Goal: Information Seeking & Learning: Learn about a topic

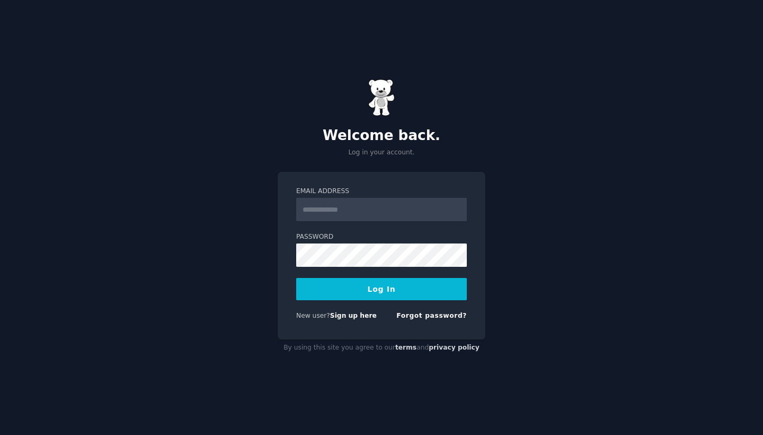
click at [420, 215] on input "Email Address" at bounding box center [381, 209] width 171 height 23
type input "**********"
click at [431, 291] on button "Log In" at bounding box center [381, 289] width 171 height 22
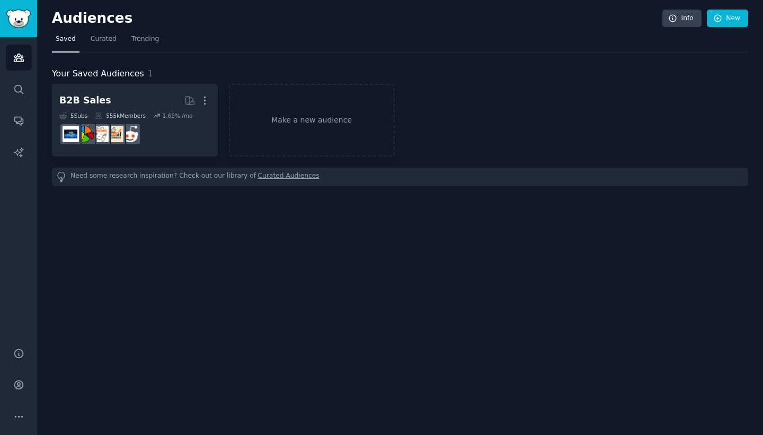
click at [12, 17] on img "Sidebar" at bounding box center [18, 19] width 24 height 19
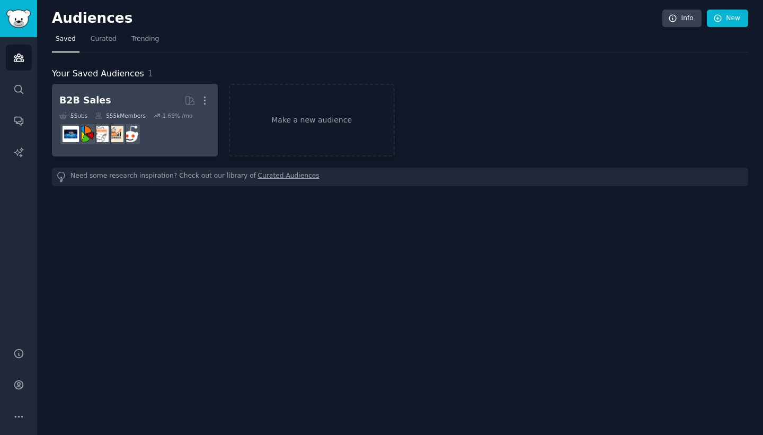
click at [159, 109] on h2 "B2B Sales More" at bounding box center [134, 100] width 151 height 19
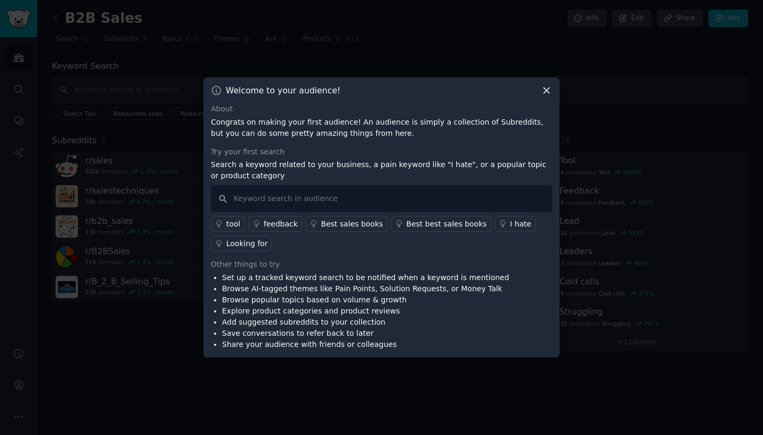
click at [548, 94] on icon at bounding box center [546, 90] width 11 height 11
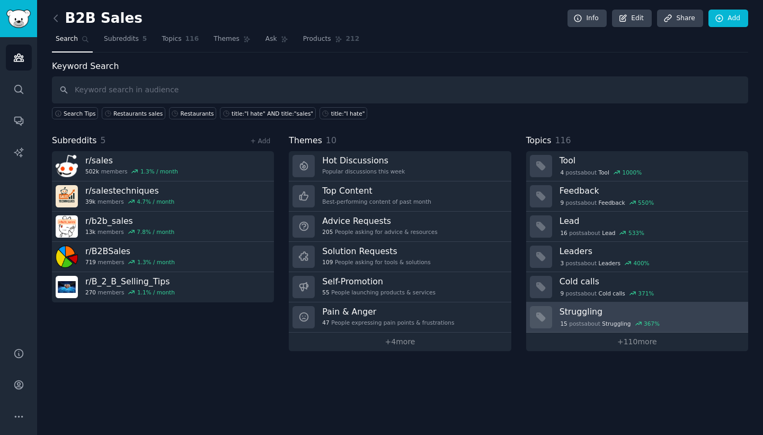
click at [601, 319] on div "15 post s about Struggling 367 %" at bounding box center [610, 324] width 101 height 10
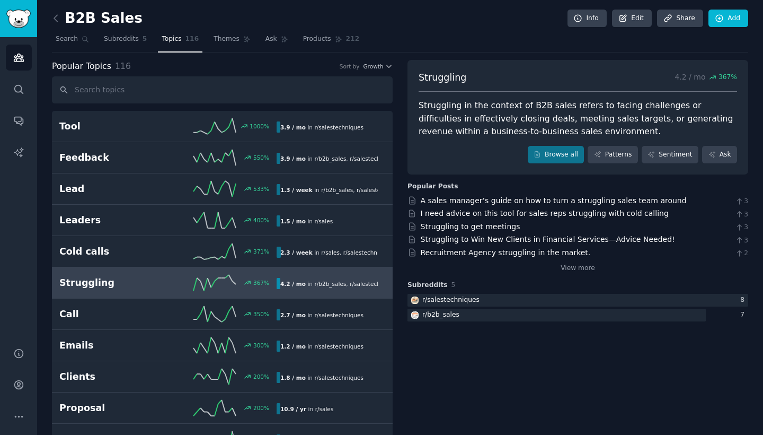
click at [201, 277] on icon at bounding box center [215, 283] width 42 height 16
click at [566, 264] on link "View more" at bounding box center [578, 269] width 34 height 10
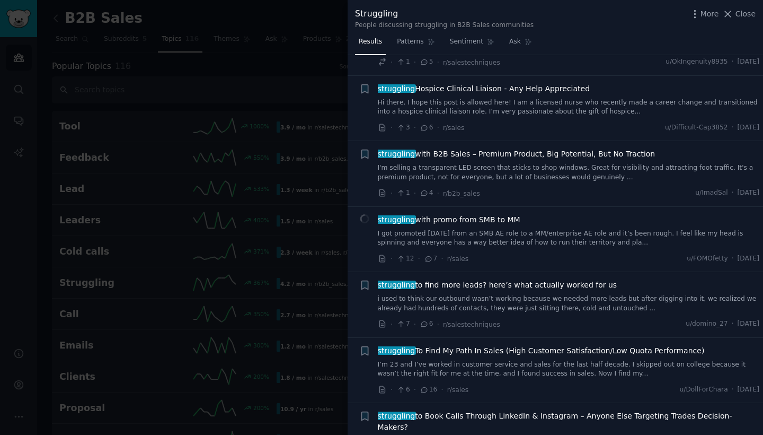
scroll to position [315, 0]
click at [540, 181] on div "struggling with B2B Sales – Premium Product, Big Potential, But No Traction I'm…" at bounding box center [569, 175] width 382 height 50
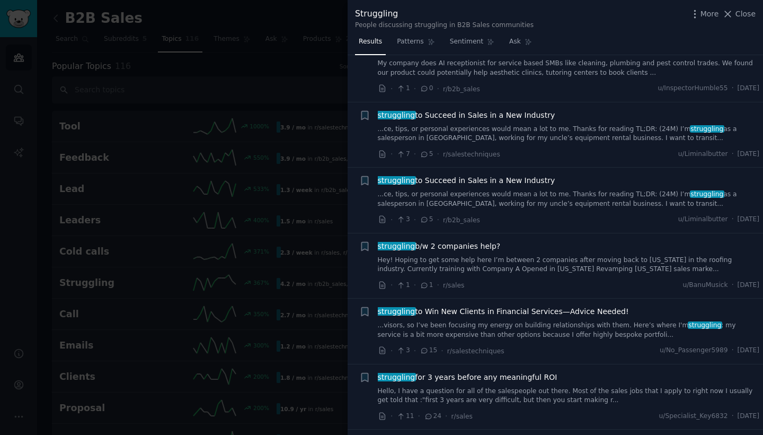
scroll to position [2868, 0]
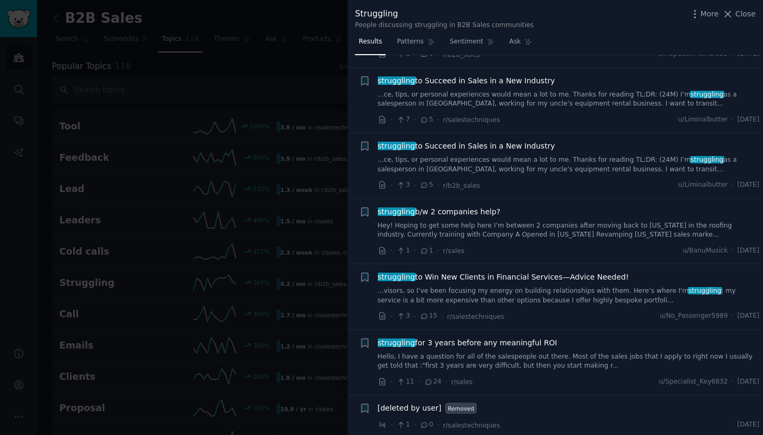
click at [268, 174] on div at bounding box center [381, 217] width 763 height 435
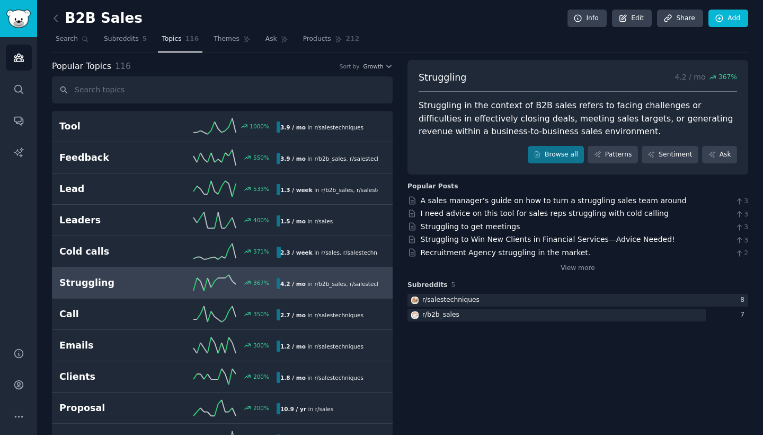
click at [268, 174] on link "Lead 533 % 1.3 / week in r/ b2b_sales , r/ salestechniques" at bounding box center [222, 188] width 341 height 31
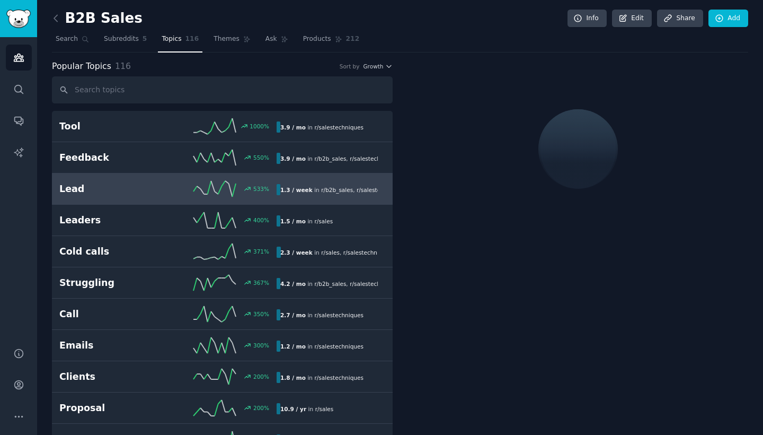
click at [16, 19] on img "Sidebar" at bounding box center [18, 19] width 24 height 19
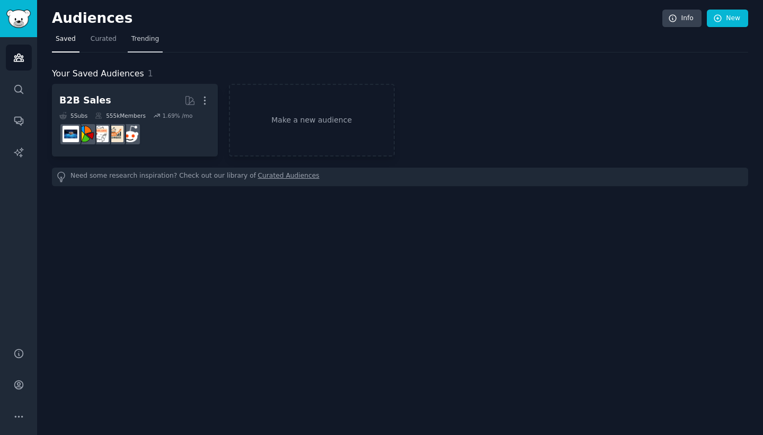
click at [137, 39] on span "Trending" at bounding box center [145, 39] width 28 height 10
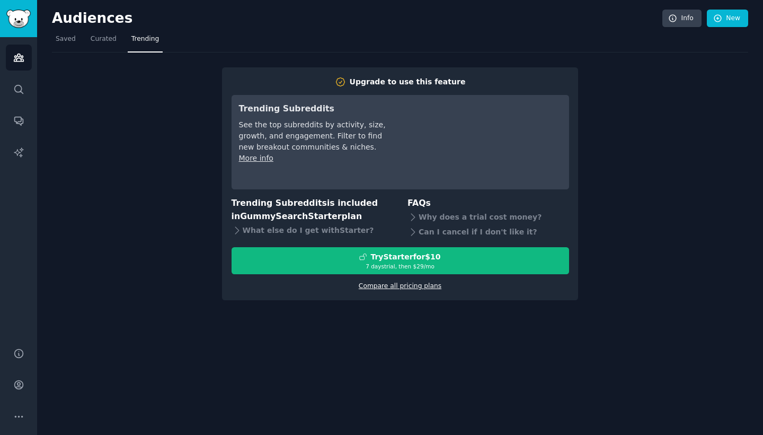
click at [388, 288] on link "Compare all pricing plans" at bounding box center [400, 285] width 83 height 7
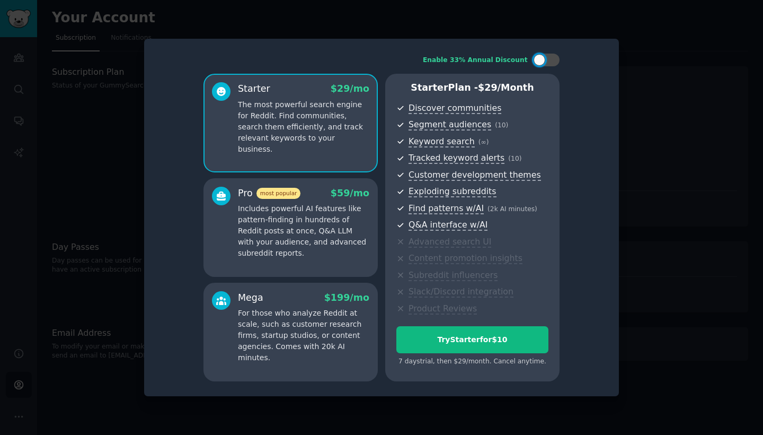
click at [292, 301] on div "Mega $ 199 /mo" at bounding box center [303, 297] width 131 height 13
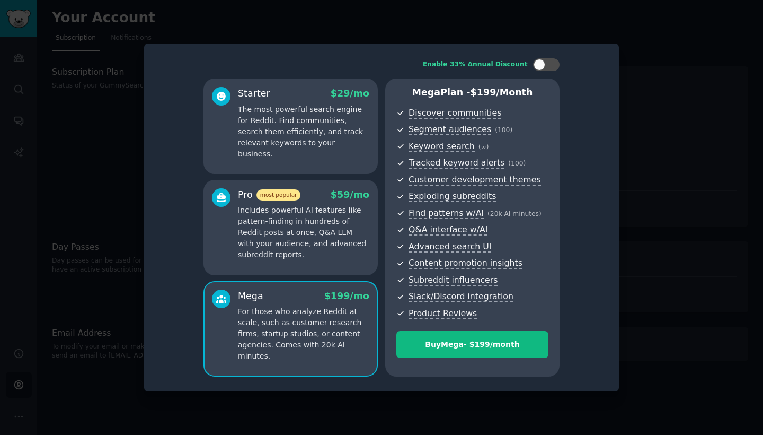
click at [292, 230] on p "Includes powerful AI features like pattern-finding in hundreds of Reddit posts …" at bounding box center [303, 233] width 131 height 56
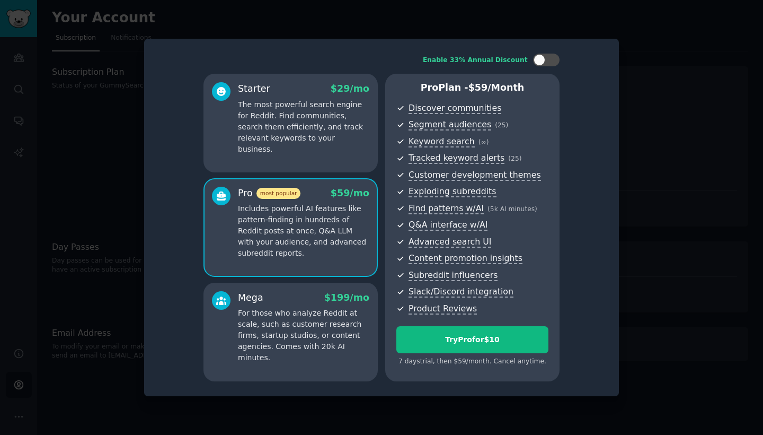
click at [315, 131] on p "The most powerful search engine for Reddit. Find communities, search them effic…" at bounding box center [303, 127] width 131 height 56
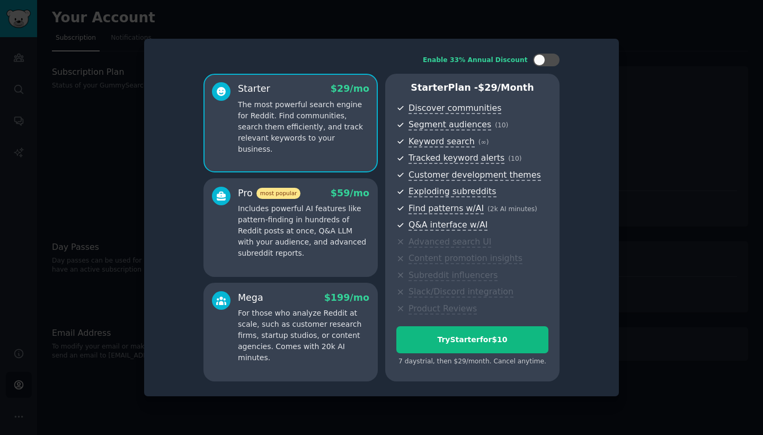
click at [83, 154] on div at bounding box center [381, 217] width 763 height 435
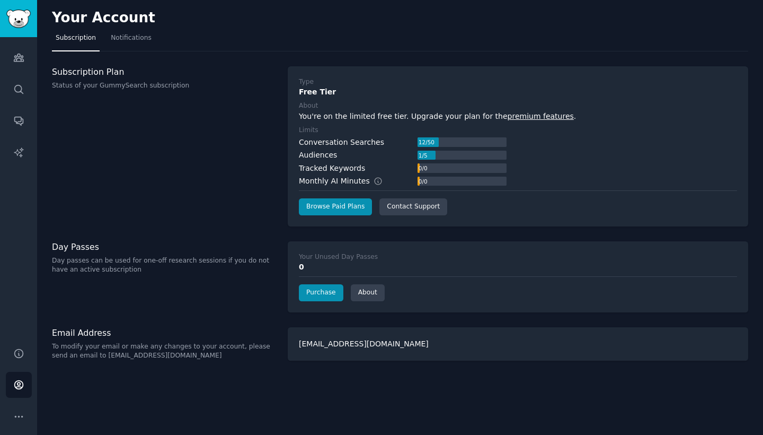
drag, startPoint x: 134, startPoint y: 43, endPoint x: 137, endPoint y: 66, distance: 22.6
click at [24, 54] on link "Audiences" at bounding box center [19, 58] width 26 height 26
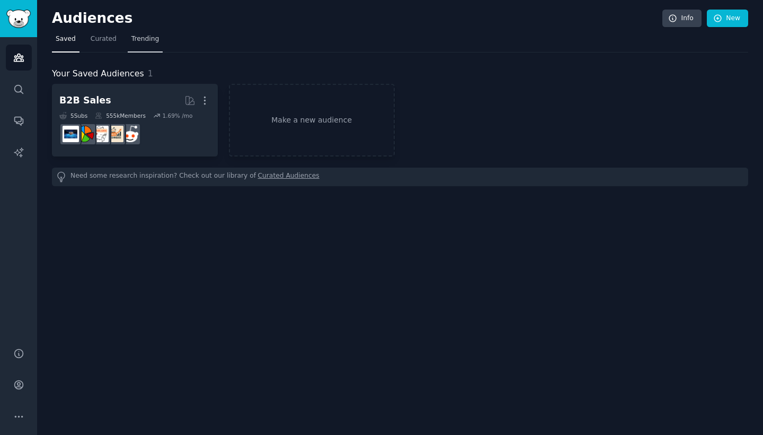
click at [139, 37] on span "Trending" at bounding box center [145, 39] width 28 height 10
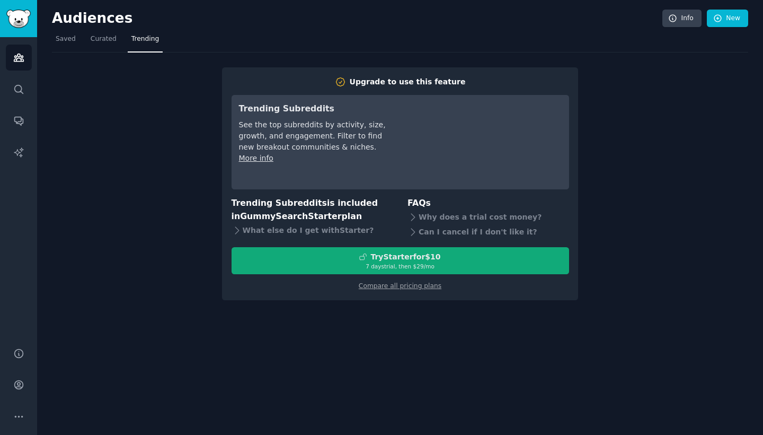
click at [419, 269] on button "Try Starter for $10 7 days trial, then $ 29 /mo" at bounding box center [401, 260] width 338 height 27
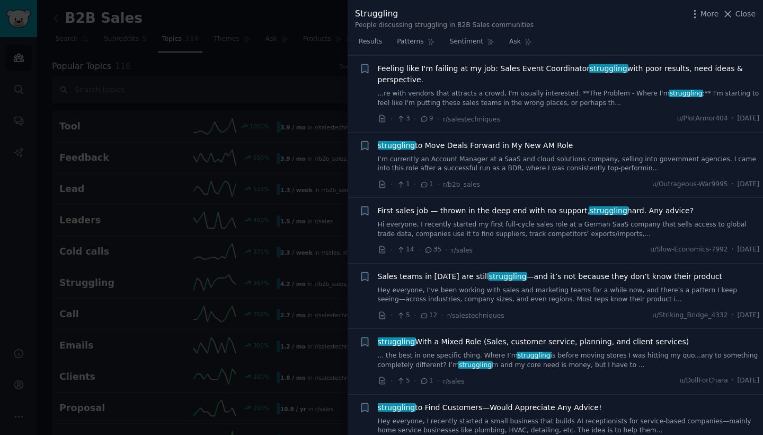
scroll to position [1748, 0]
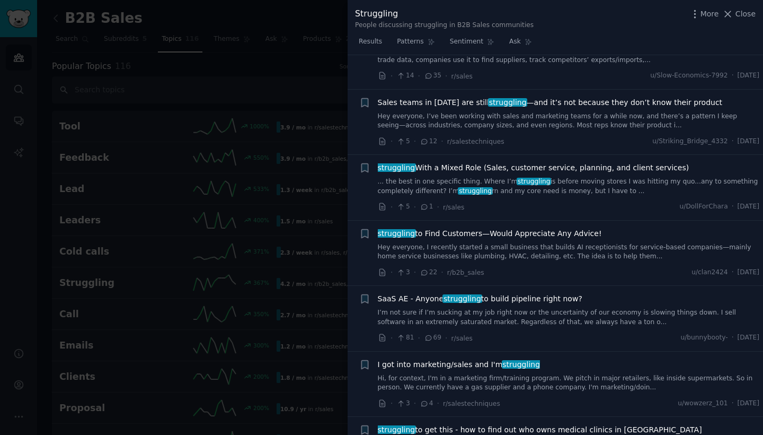
click at [96, 241] on div at bounding box center [381, 217] width 763 height 435
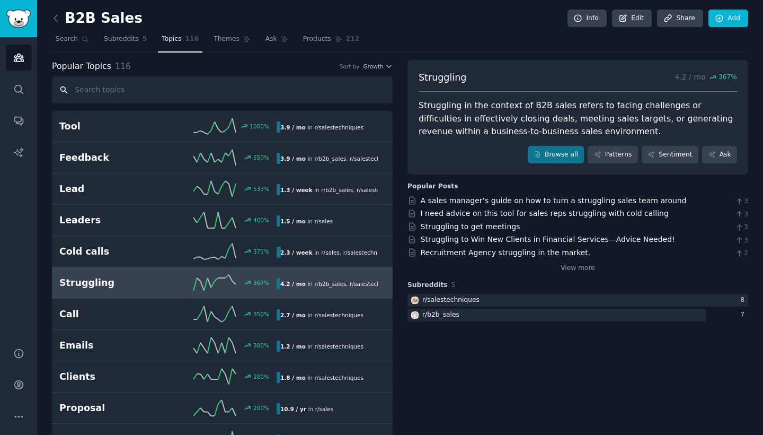
scroll to position [3, 0]
click at [14, 17] on img "Sidebar" at bounding box center [18, 19] width 24 height 19
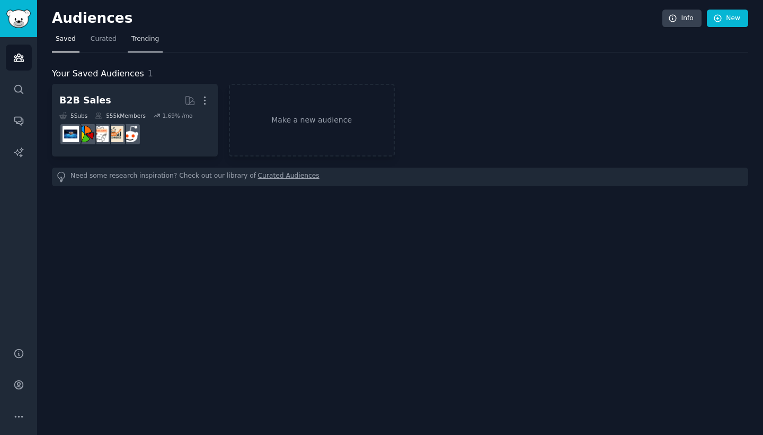
click at [150, 48] on link "Trending" at bounding box center [145, 42] width 35 height 22
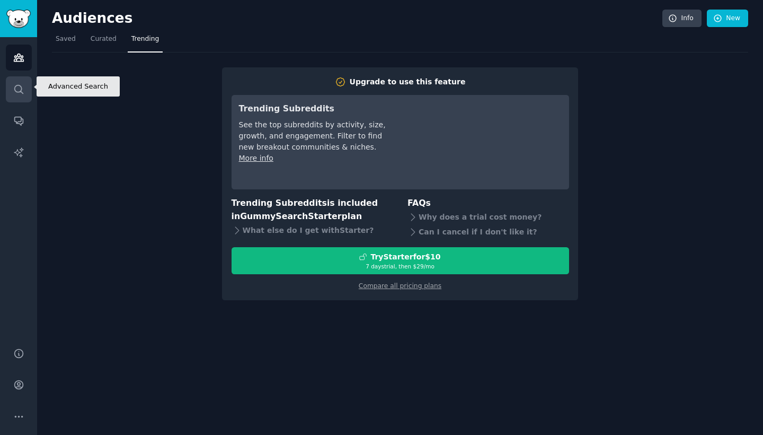
click at [23, 91] on icon "Sidebar" at bounding box center [18, 89] width 11 height 11
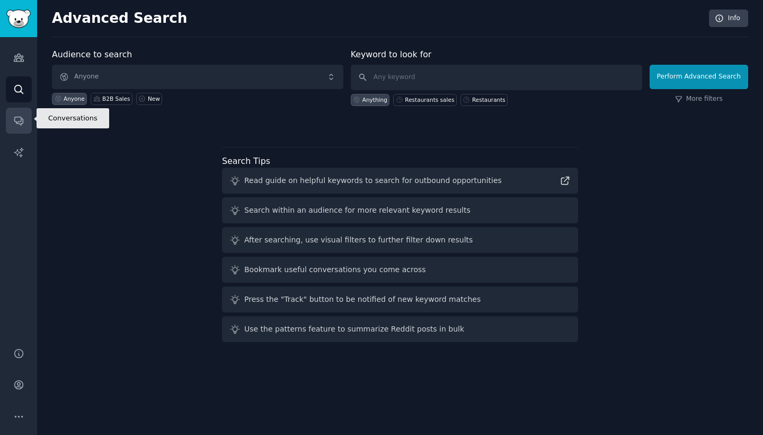
click at [26, 110] on link "Conversations" at bounding box center [19, 121] width 26 height 26
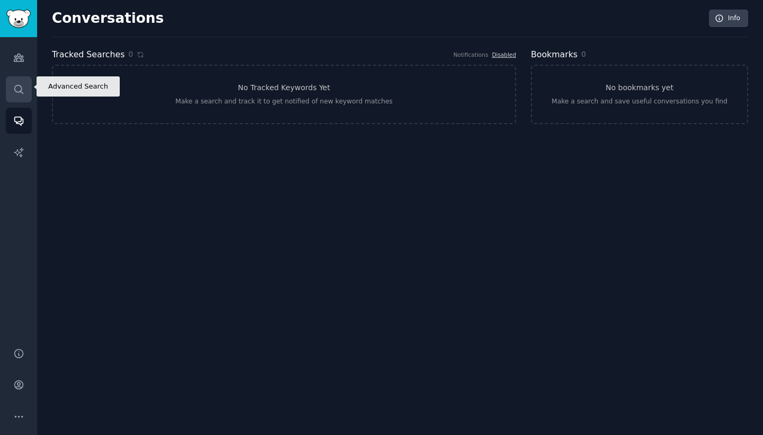
click at [23, 80] on link "Search" at bounding box center [19, 89] width 26 height 26
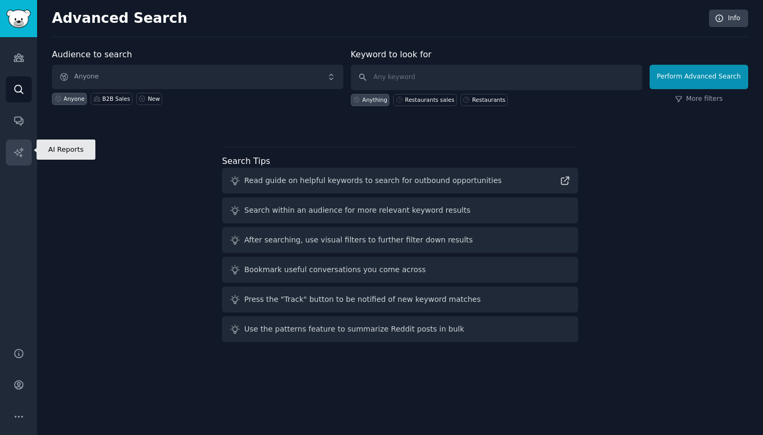
click at [15, 140] on link "AI Reports" at bounding box center [19, 152] width 26 height 26
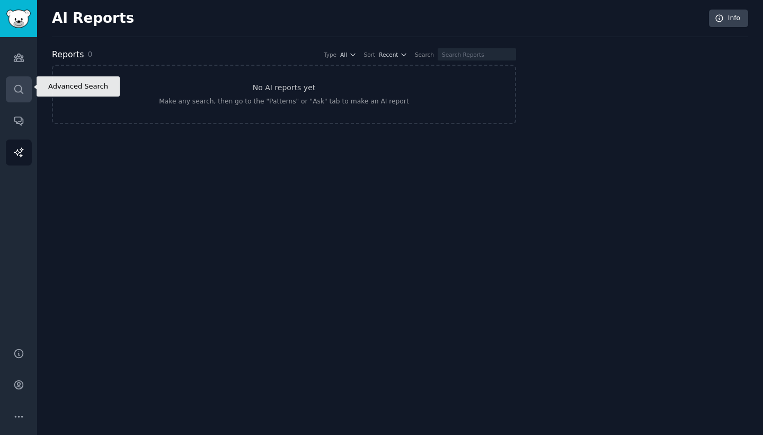
click at [29, 91] on link "Search" at bounding box center [19, 89] width 26 height 26
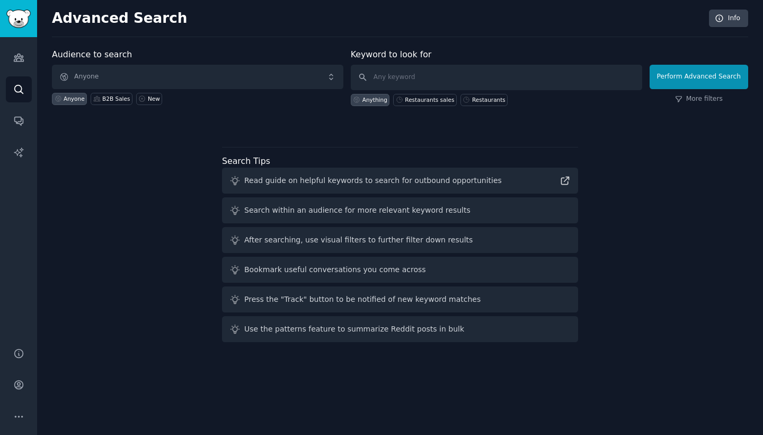
click at [288, 180] on div "Read guide on helpful keywords to search for outbound opportunities" at bounding box center [373, 180] width 258 height 11
click at [444, 101] on div "Restaurants sales" at bounding box center [425, 100] width 64 height 12
type input "Restaurants sales"
click at [697, 67] on button "Perform Advanced Search" at bounding box center [699, 77] width 99 height 24
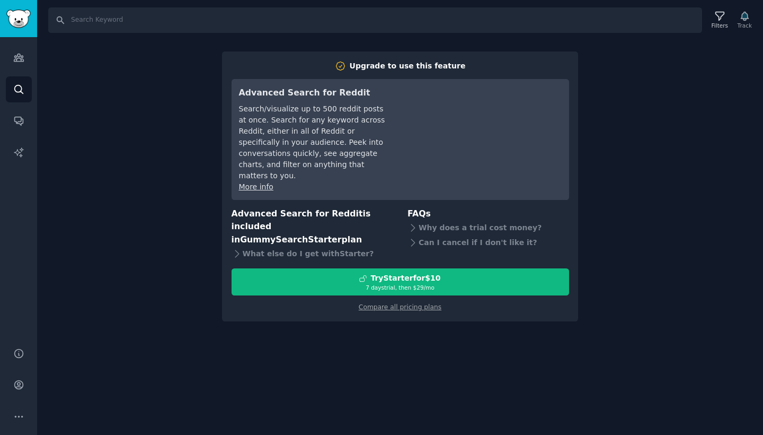
click at [382, 295] on div "Compare all pricing plans" at bounding box center [401, 303] width 338 height 17
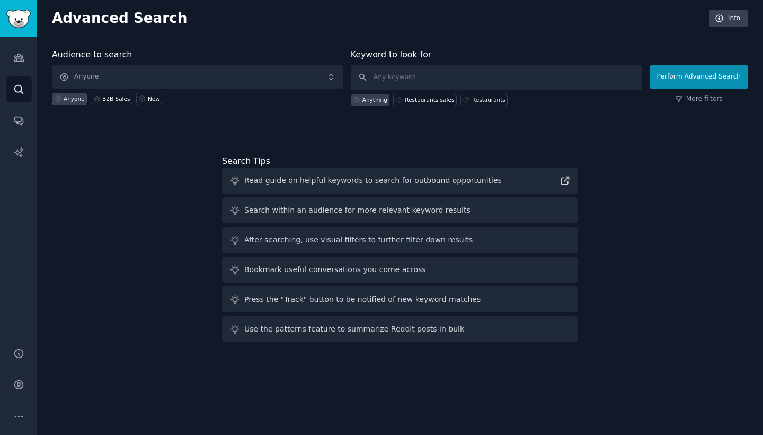
click at [11, 17] on img "Sidebar" at bounding box center [18, 19] width 24 height 19
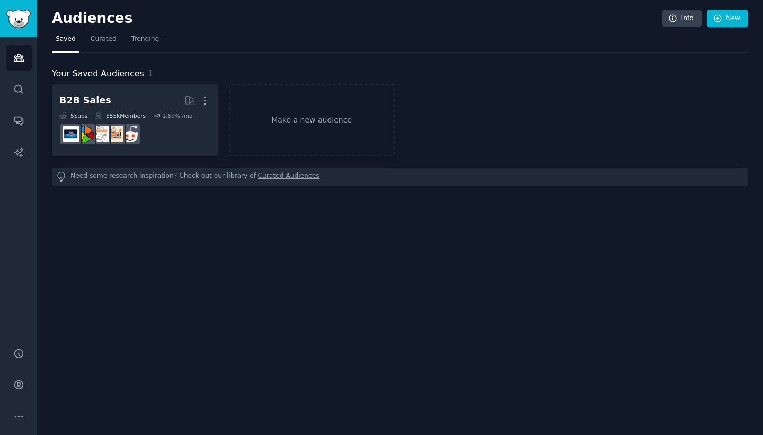
click at [277, 177] on link "Curated Audiences" at bounding box center [289, 176] width 62 height 11
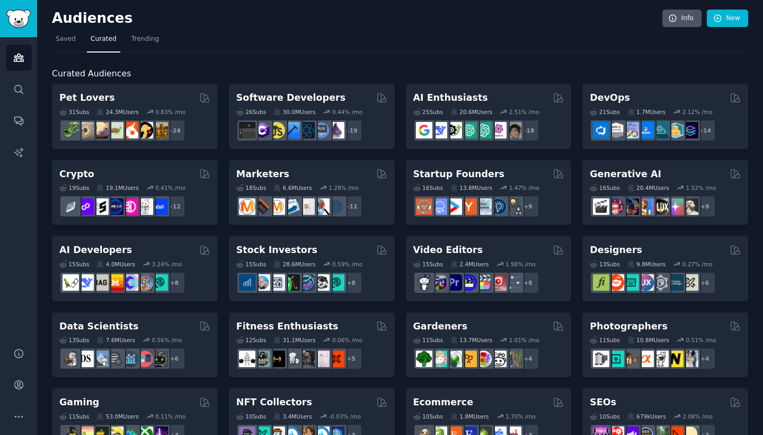
click at [692, 22] on link "Info" at bounding box center [682, 19] width 39 height 18
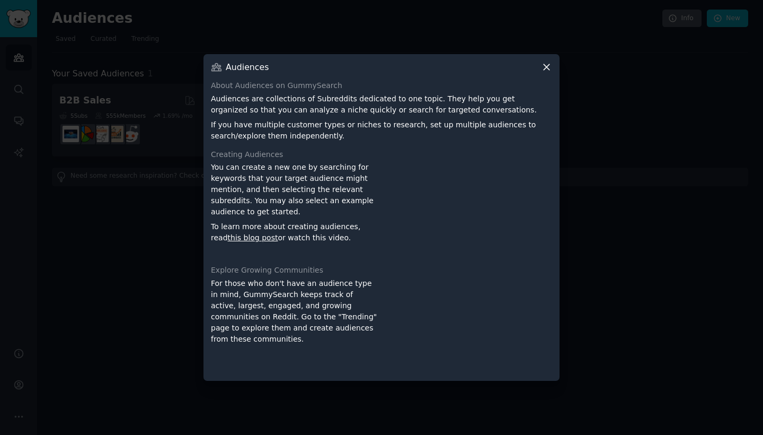
click at [692, 22] on div at bounding box center [381, 217] width 763 height 435
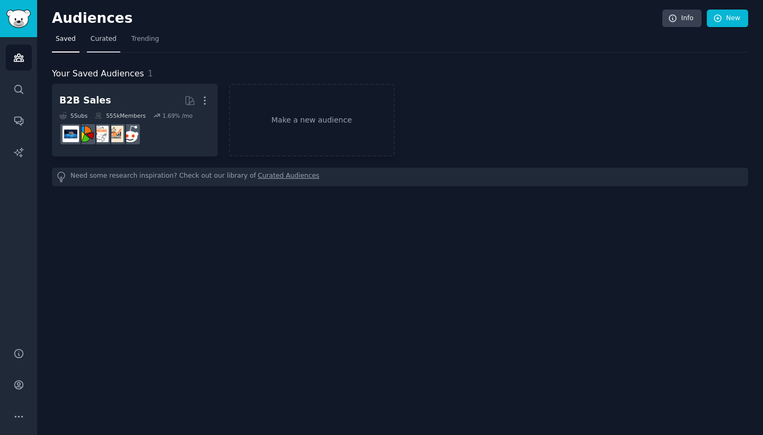
click at [96, 39] on span "Curated" at bounding box center [104, 39] width 26 height 10
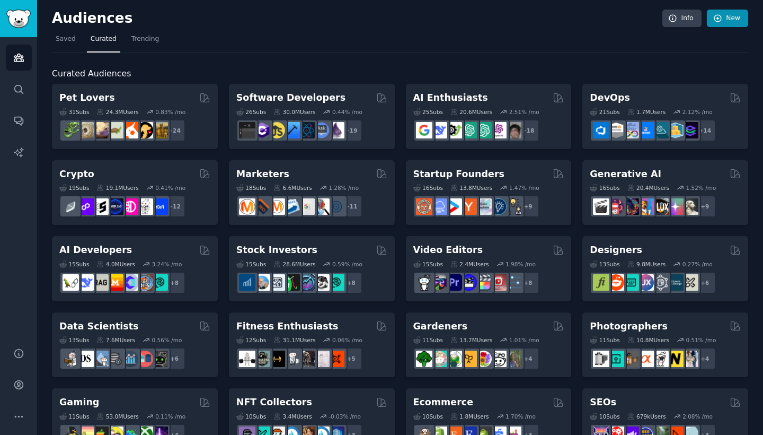
click at [715, 19] on icon at bounding box center [719, 19] width 10 height 10
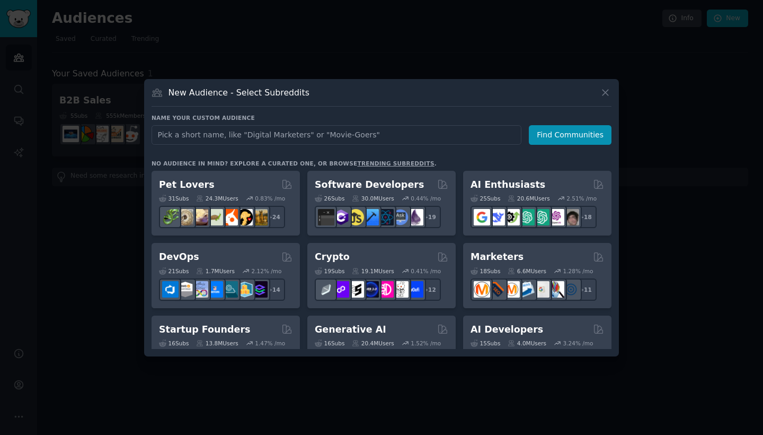
click at [610, 96] on icon at bounding box center [605, 92] width 11 height 11
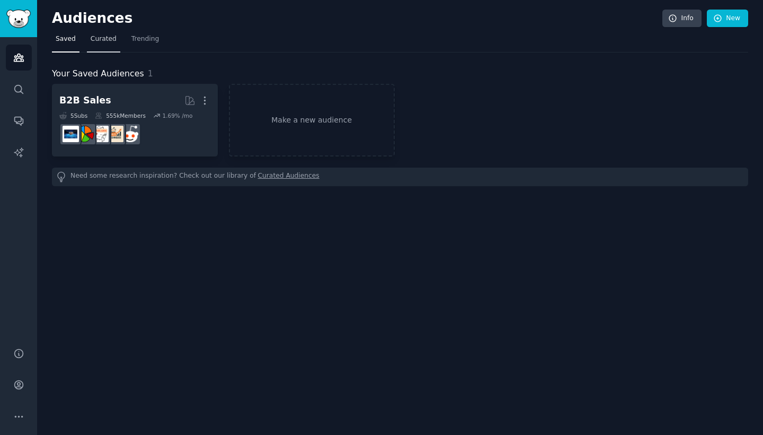
click at [107, 38] on span "Curated" at bounding box center [104, 39] width 26 height 10
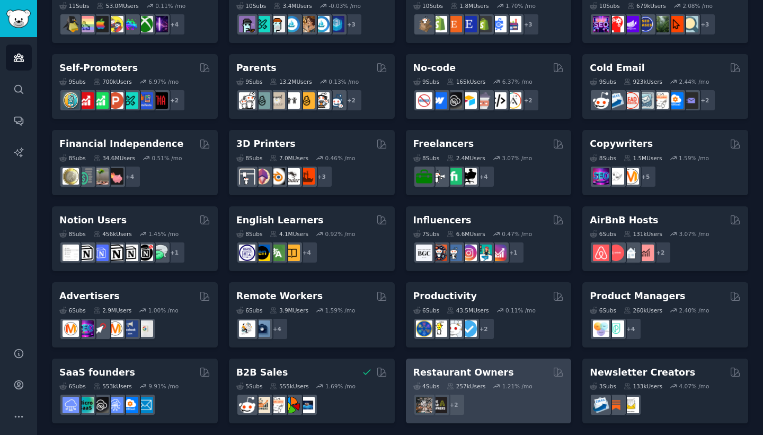
click at [462, 366] on h2 "Restaurant Owners" at bounding box center [464, 372] width 101 height 13
